Goal: Find specific page/section: Find specific page/section

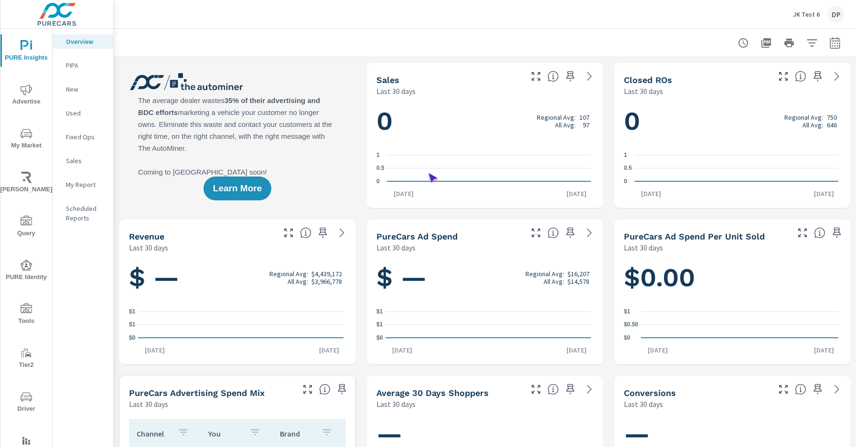
click at [24, 403] on span "Driver" at bounding box center [26, 403] width 46 height 23
